Goal: Feedback & Contribution: Submit feedback/report problem

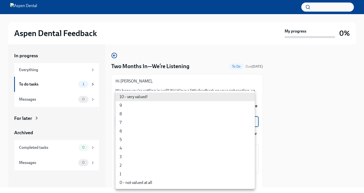
click at [250, 121] on body "Aspen Dental Feedback My progress 0% In progress Everything To do tasks 1 Messa…" at bounding box center [182, 96] width 364 height 193
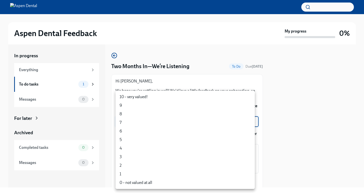
click at [159, 98] on li "10 – very valued!" at bounding box center [184, 97] width 139 height 9
type input "zd0thHl66"
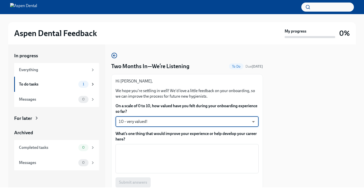
click at [201, 79] on p "Hi [PERSON_NAME]," at bounding box center [186, 82] width 143 height 6
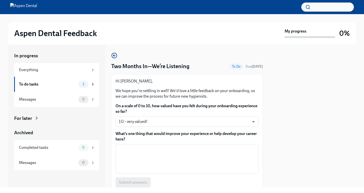
scroll to position [20, 0]
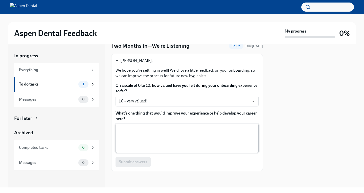
click at [138, 140] on textarea "What’s one thing that would improve your experience or help develop your career…" at bounding box center [186, 138] width 137 height 24
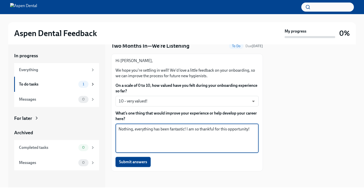
type textarea "Nothing, everything has been fantastic! I am so thankful for this opportunity!"
click at [143, 162] on span "Submit answers" at bounding box center [133, 162] width 28 height 5
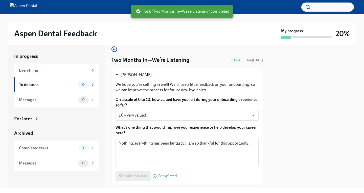
scroll to position [0, 0]
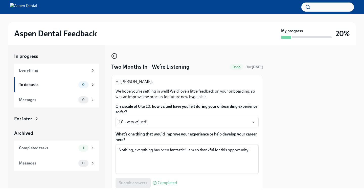
click at [113, 55] on icon "button" at bounding box center [114, 56] width 6 height 6
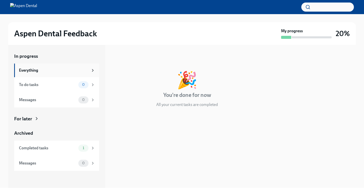
click at [28, 73] on div "Everything" at bounding box center [56, 71] width 85 height 14
click at [67, 35] on h2 "Aspen Dental Feedback" at bounding box center [55, 34] width 83 height 10
